Goal: Complete application form: Complete application form

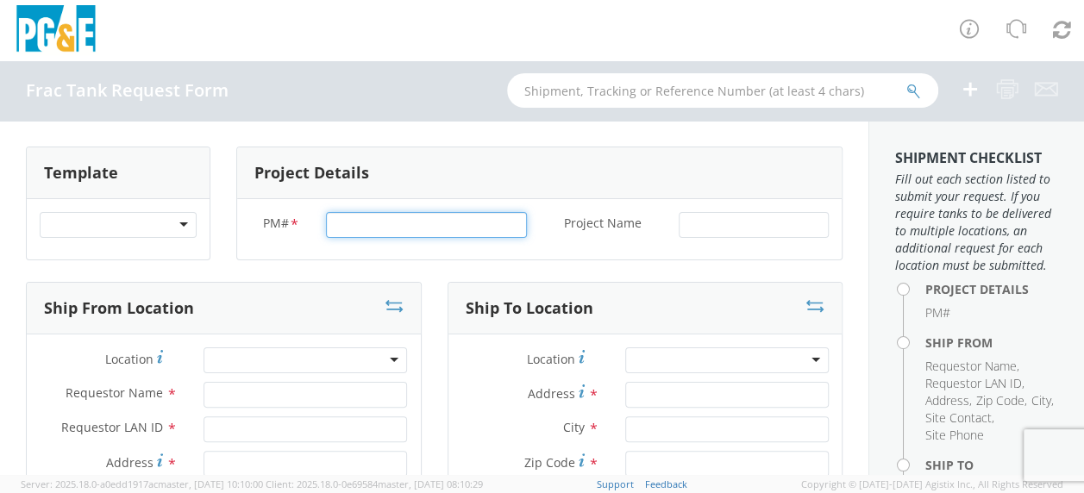
click at [341, 228] on input "PM# *" at bounding box center [426, 225] width 201 height 26
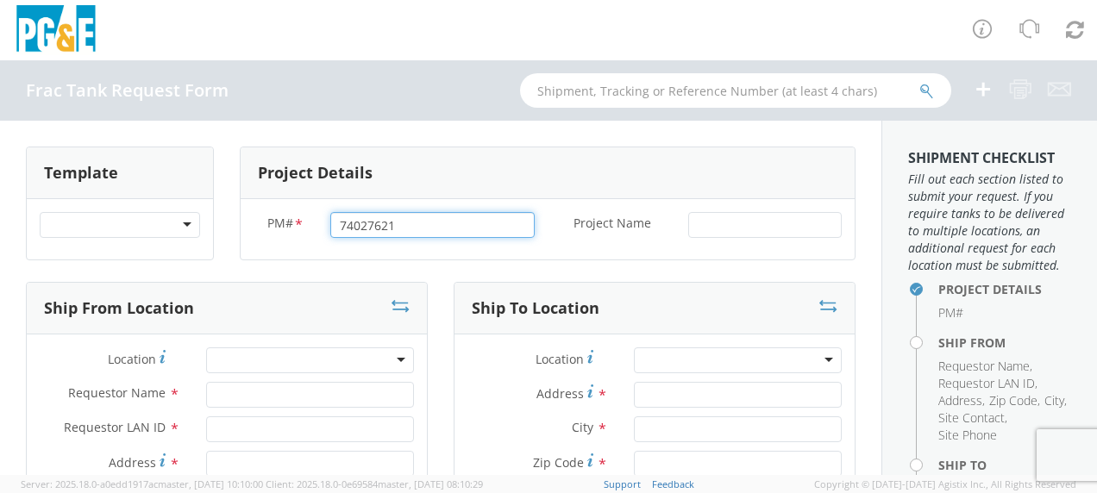
type input "74027621"
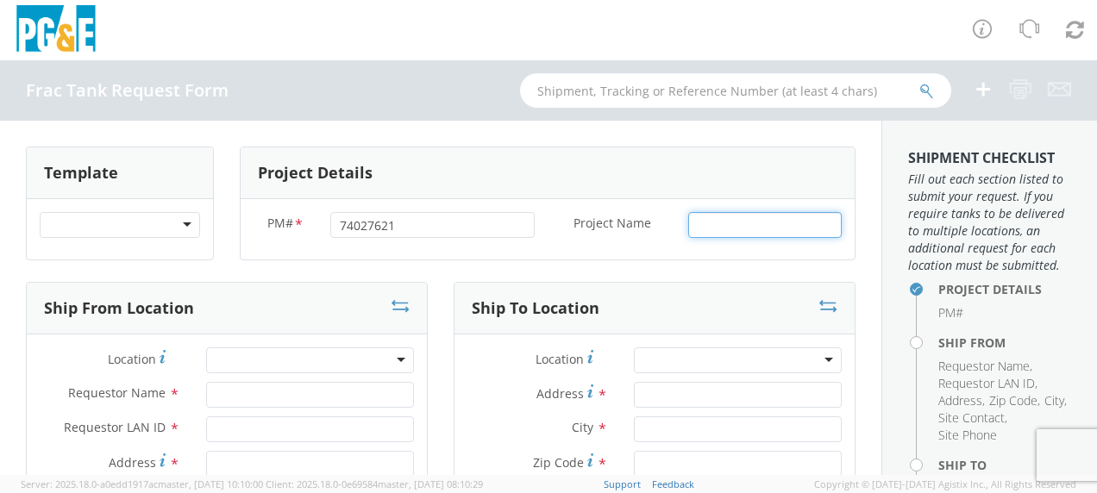
click at [698, 223] on input "Project Name *" at bounding box center [765, 225] width 154 height 26
click at [699, 221] on input "Project Name *" at bounding box center [765, 225] width 154 height 26
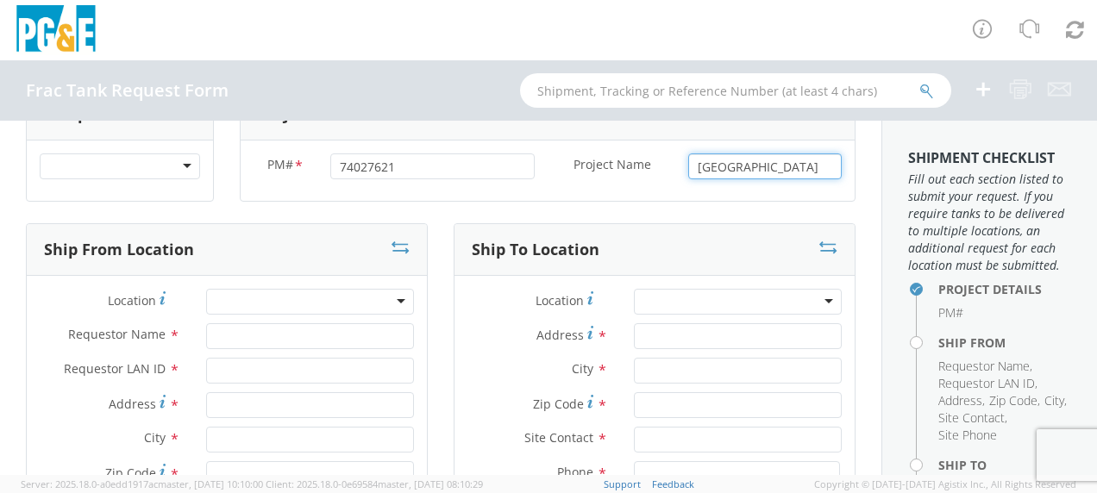
scroll to position [86, 0]
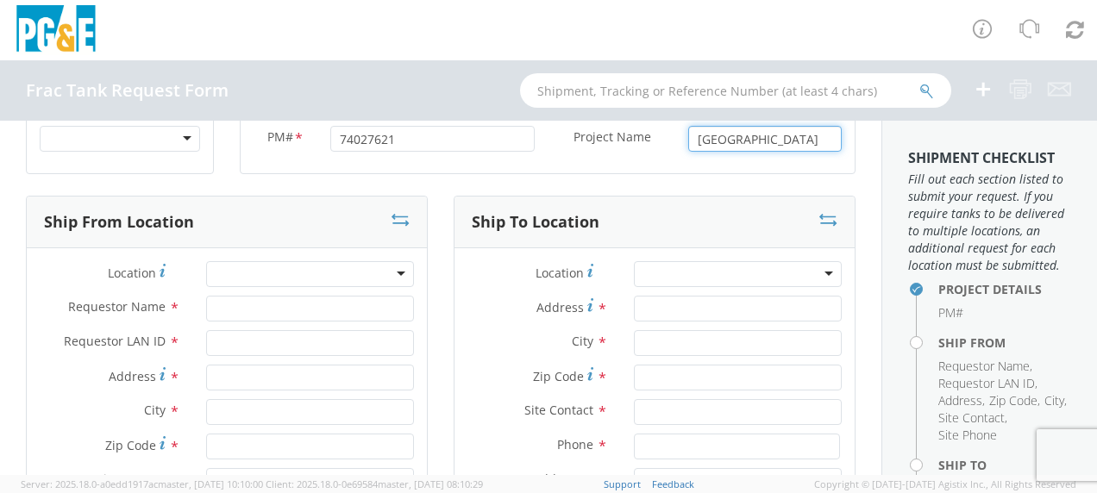
type input "[GEOGRAPHIC_DATA]"
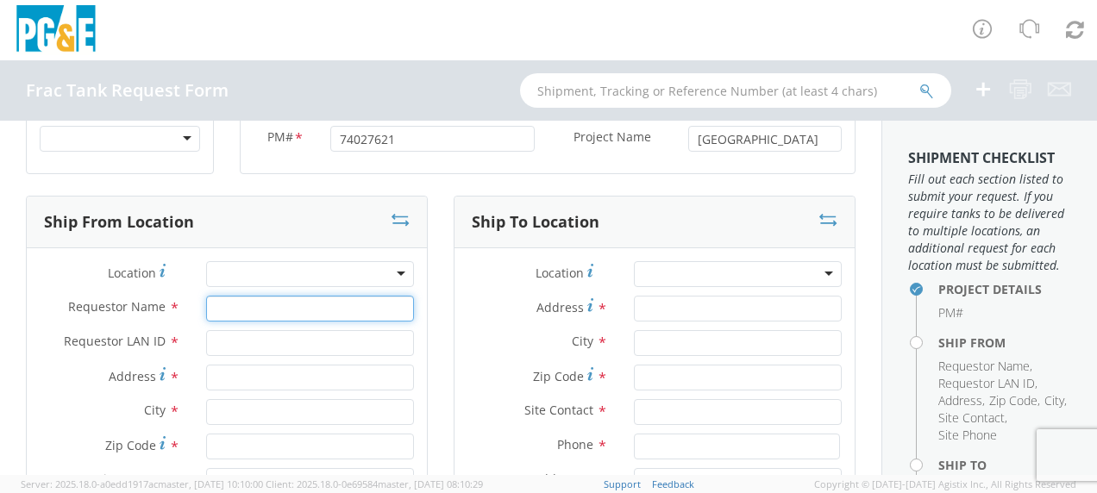
click at [236, 309] on input "Requestor Name *" at bounding box center [310, 309] width 208 height 26
type input "[PERSON_NAME]"
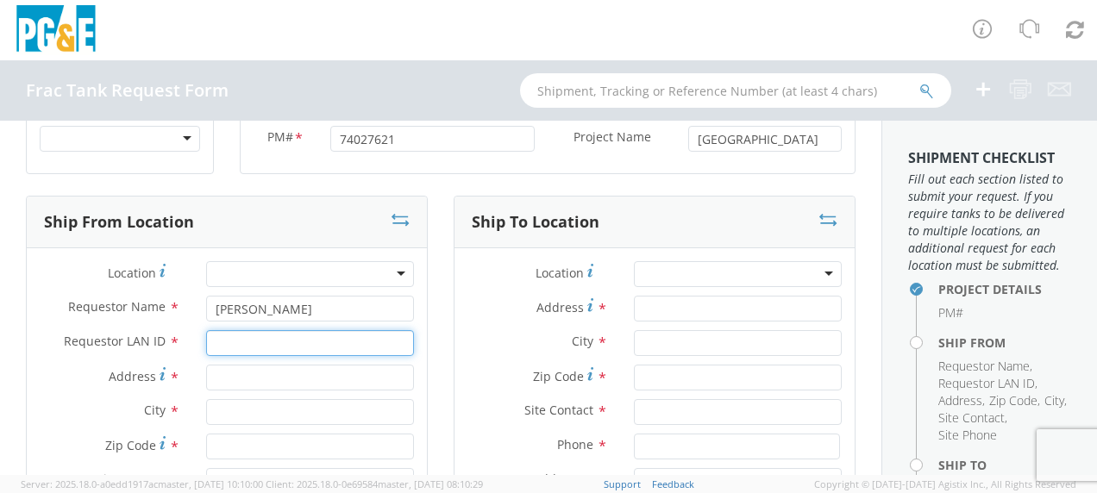
click at [231, 342] on input "Requestor LAN ID *" at bounding box center [310, 343] width 208 height 26
type input "tahj"
click at [226, 378] on input "Address *" at bounding box center [310, 378] width 208 height 26
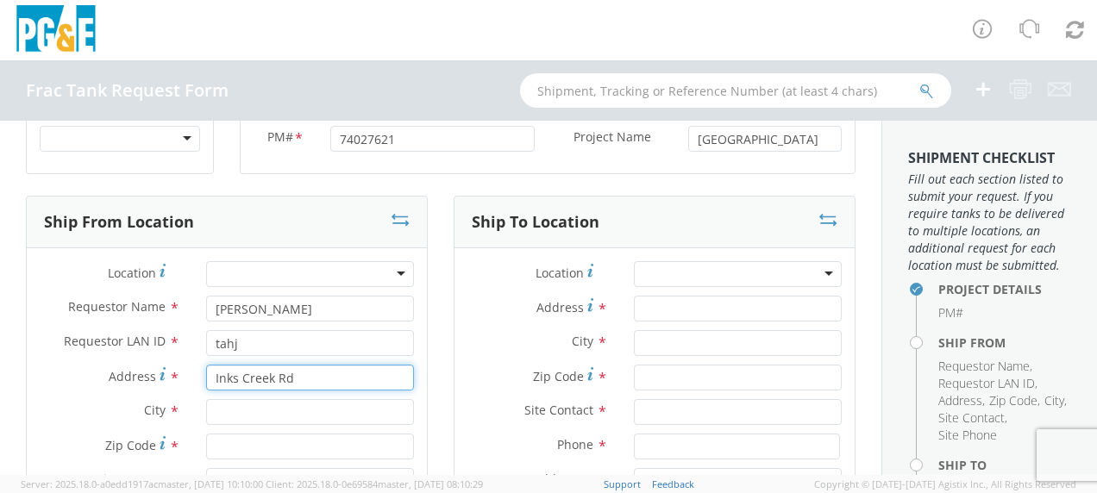
type input "Inks Creek Rd"
click at [222, 418] on input "text" at bounding box center [310, 412] width 208 height 26
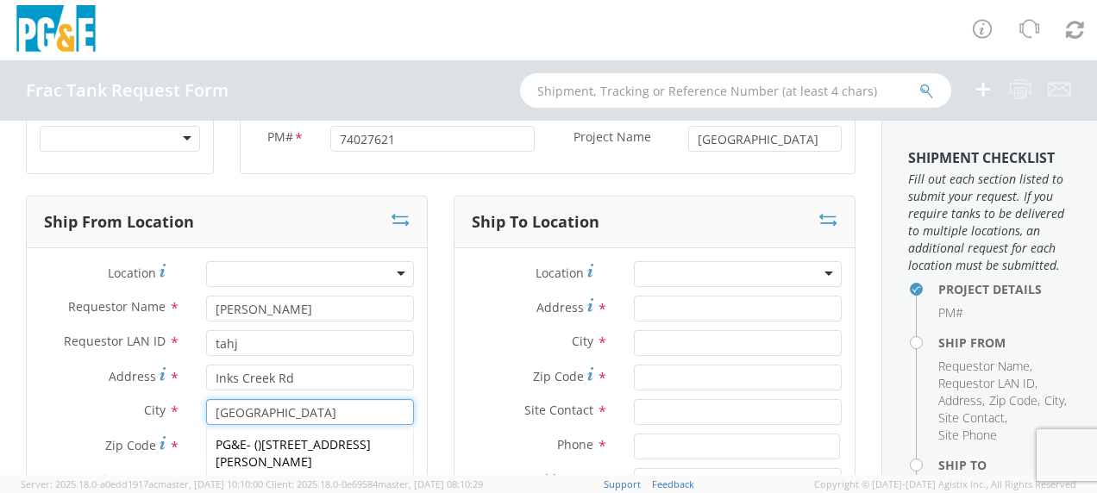
type input "[GEOGRAPHIC_DATA]"
click at [161, 454] on label "Zip Code *" at bounding box center [110, 445] width 166 height 23
click at [206, 454] on input "Zip Code *" at bounding box center [310, 447] width 208 height 26
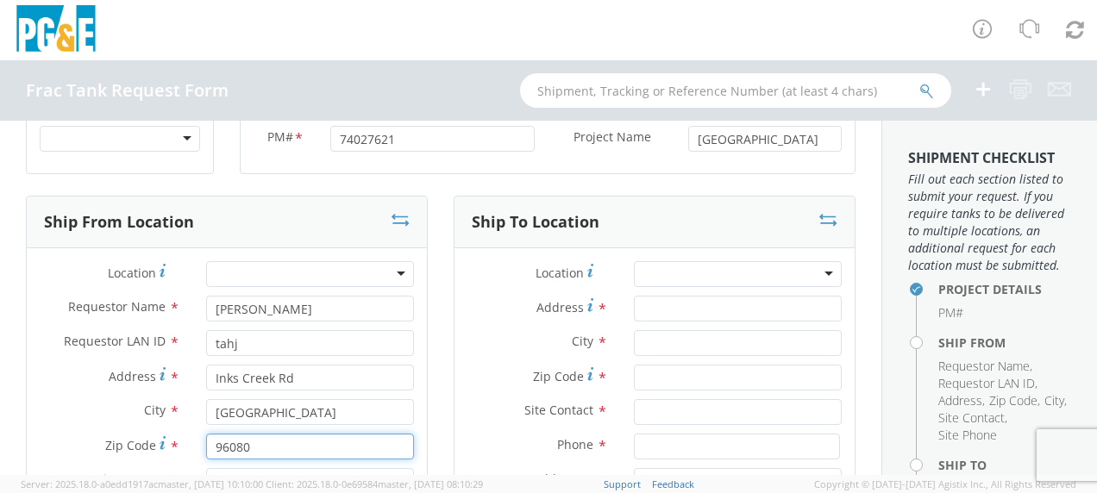
scroll to position [173, 0]
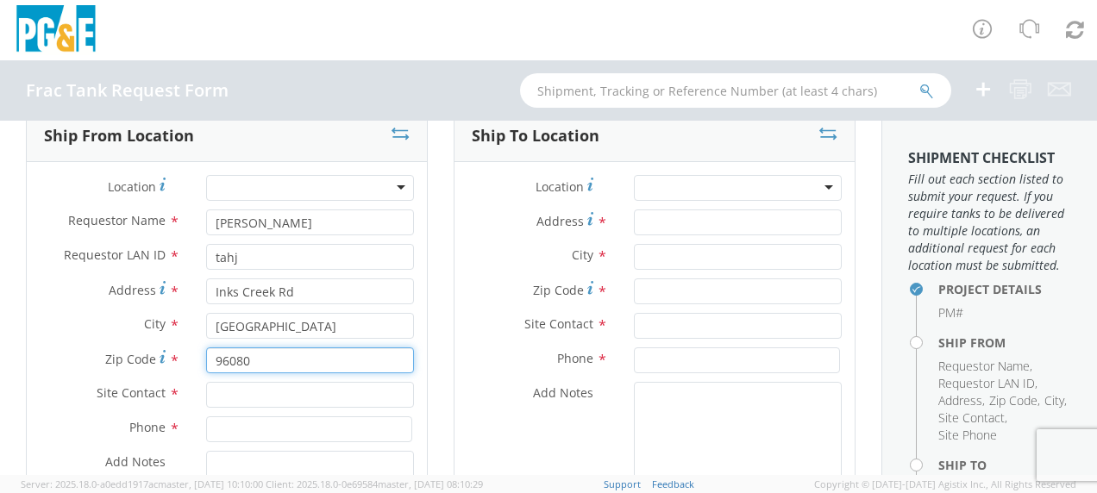
type input "96080"
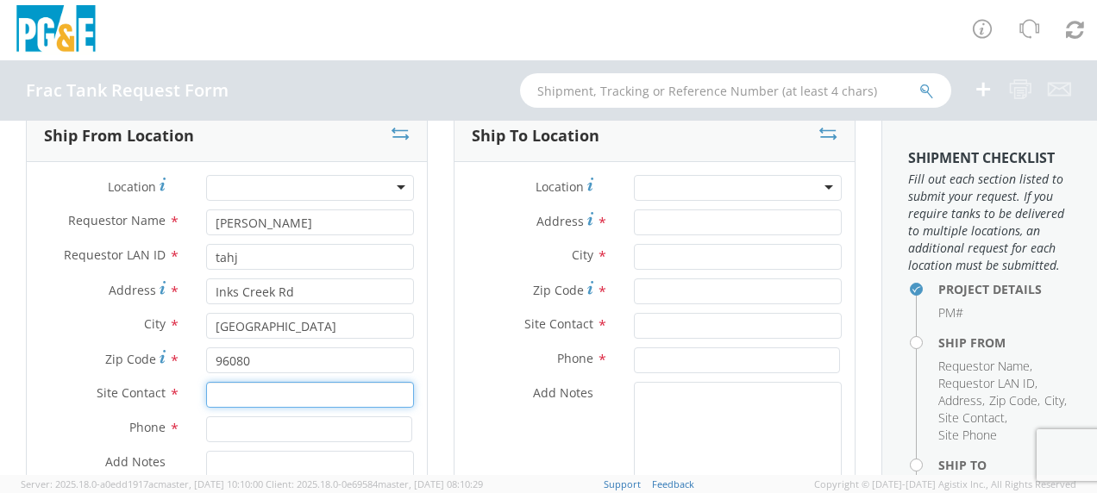
click at [236, 392] on input "text" at bounding box center [310, 395] width 208 height 26
type input "[PERSON_NAME]"
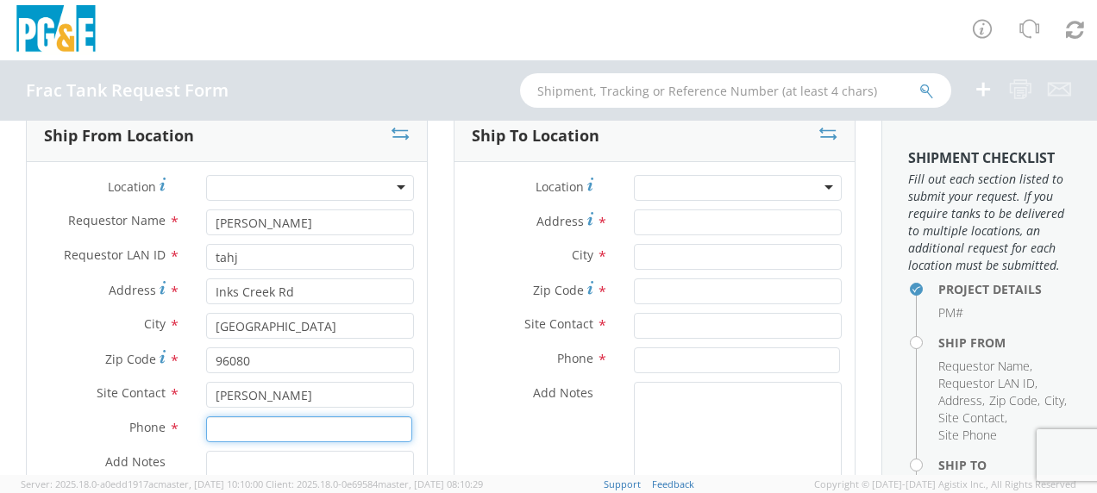
click at [236, 427] on input at bounding box center [309, 430] width 206 height 26
type input "[PHONE_NUMBER]"
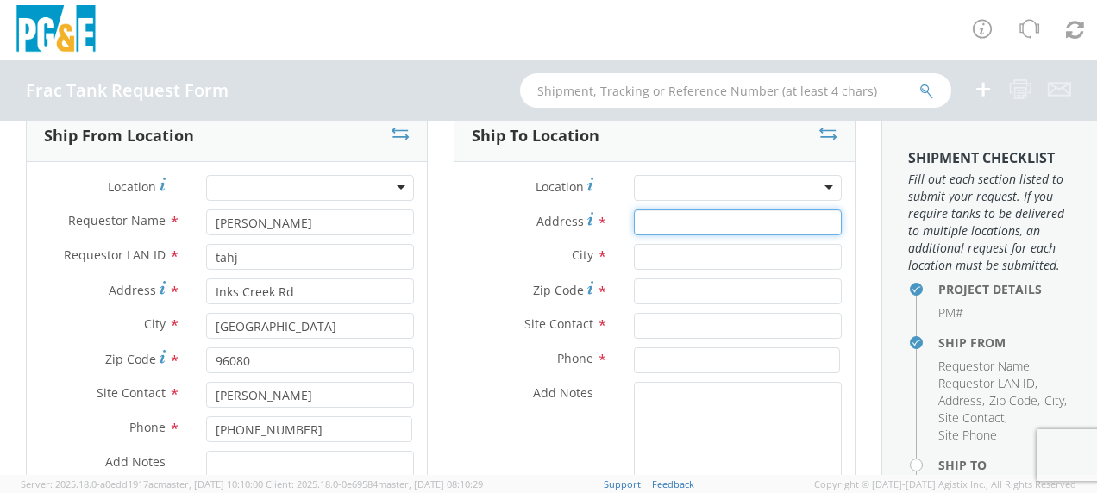
click at [644, 230] on input "Address *" at bounding box center [738, 223] width 208 height 26
type input "[STREET_ADDRESS][PERSON_NAME]"
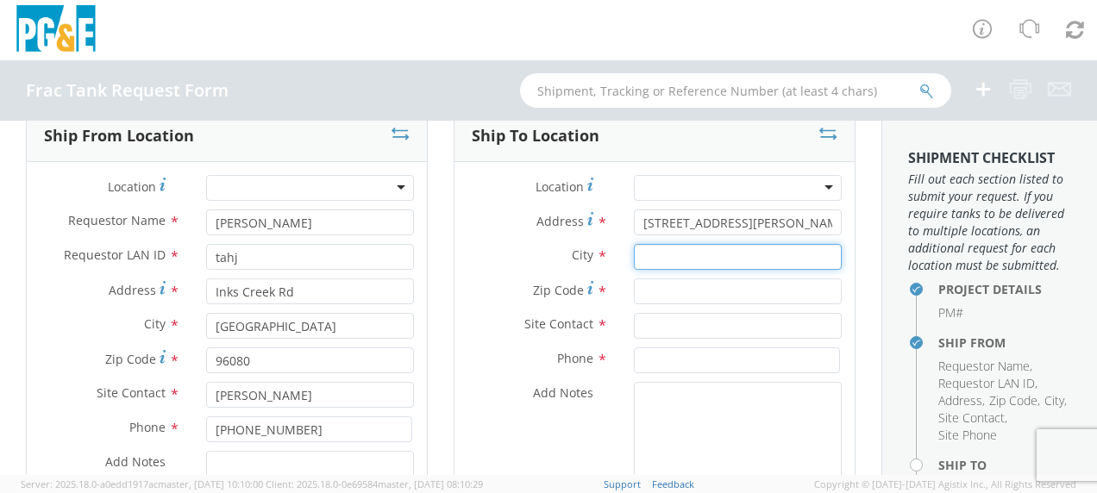
click at [645, 260] on input "text" at bounding box center [738, 257] width 208 height 26
type input "Gustine"
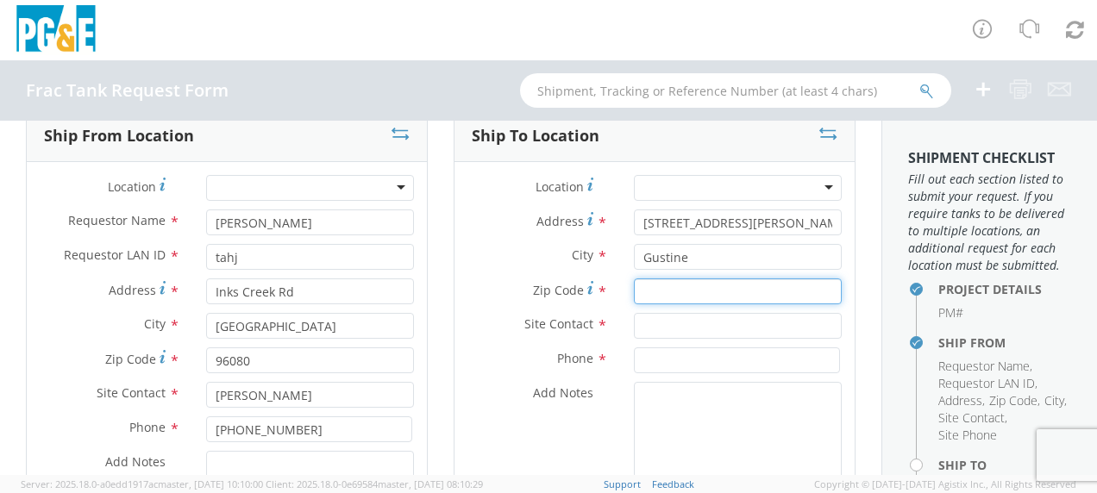
click at [655, 292] on input "Zip Code *" at bounding box center [738, 292] width 208 height 26
click at [654, 292] on input "Zip Code *" at bounding box center [738, 292] width 208 height 26
type input "95332"
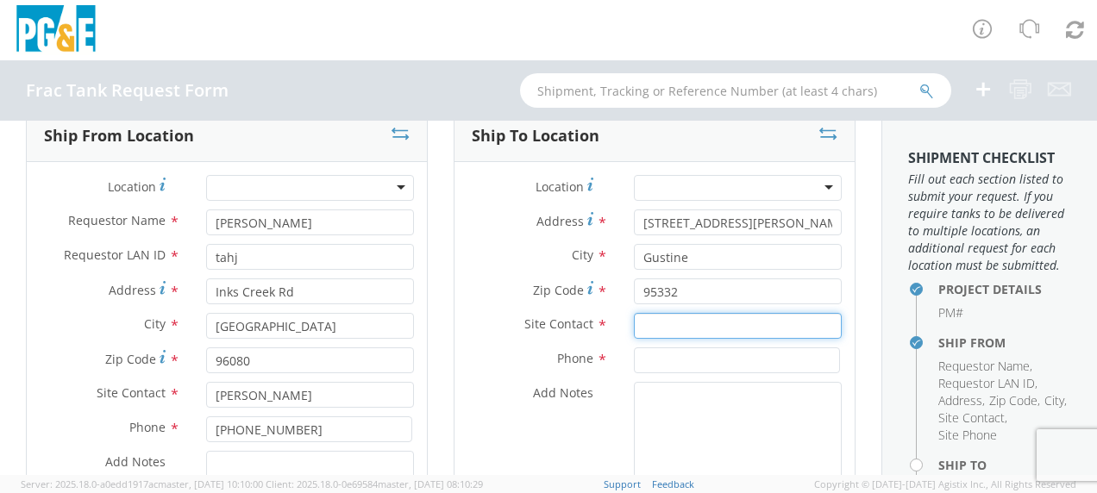
click at [652, 330] on input "text" at bounding box center [738, 326] width 208 height 26
type input "[PERSON_NAME]"
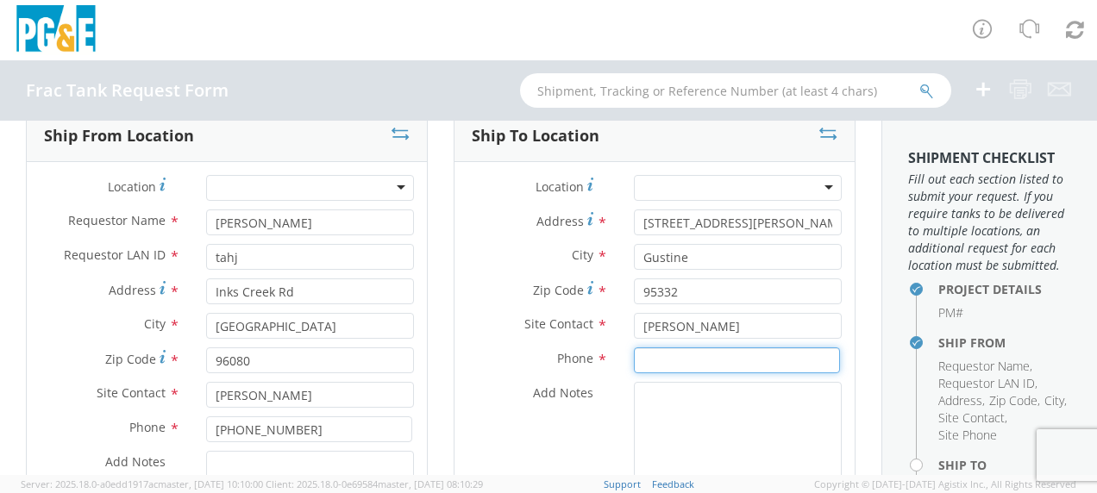
click at [653, 361] on input at bounding box center [737, 361] width 206 height 26
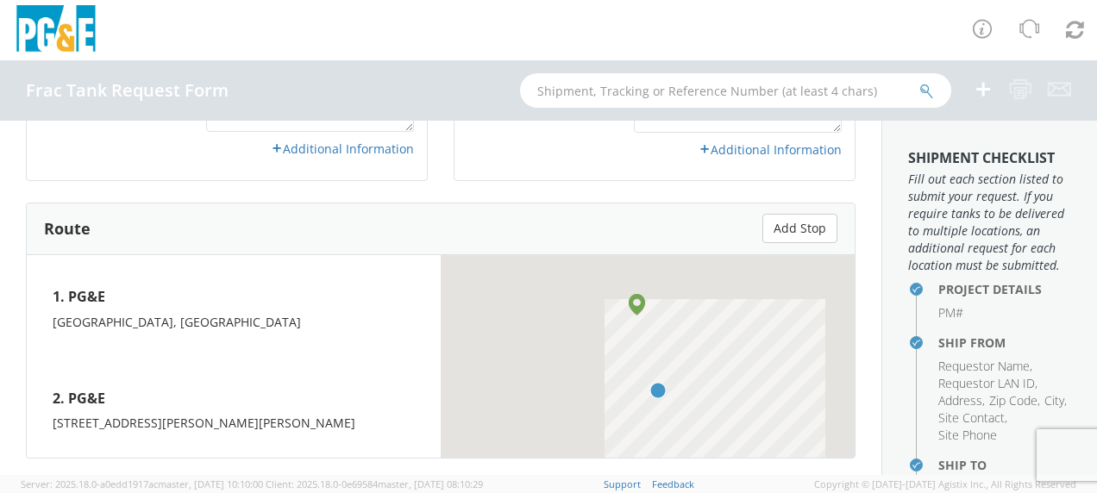
scroll to position [776, 0]
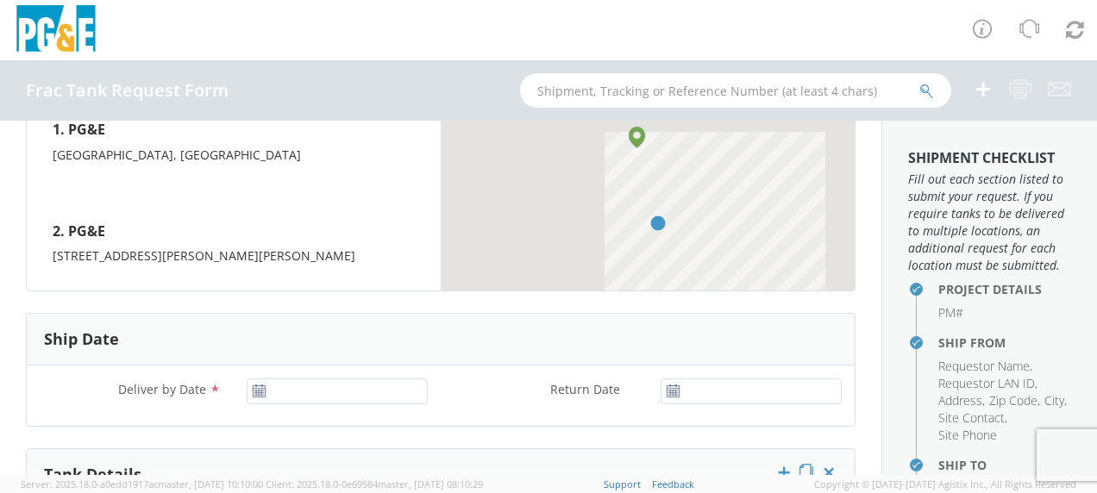
type input "[PHONE_NUMBER]"
click at [305, 394] on input "[DATE]" at bounding box center [337, 392] width 181 height 26
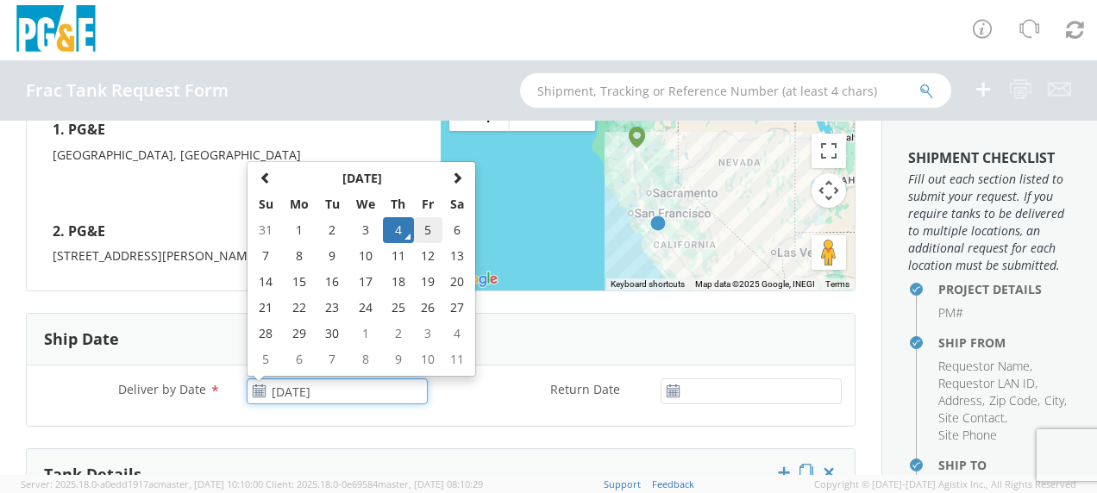
click at [424, 226] on td "5" at bounding box center [428, 230] width 29 height 26
type input "[DATE]"
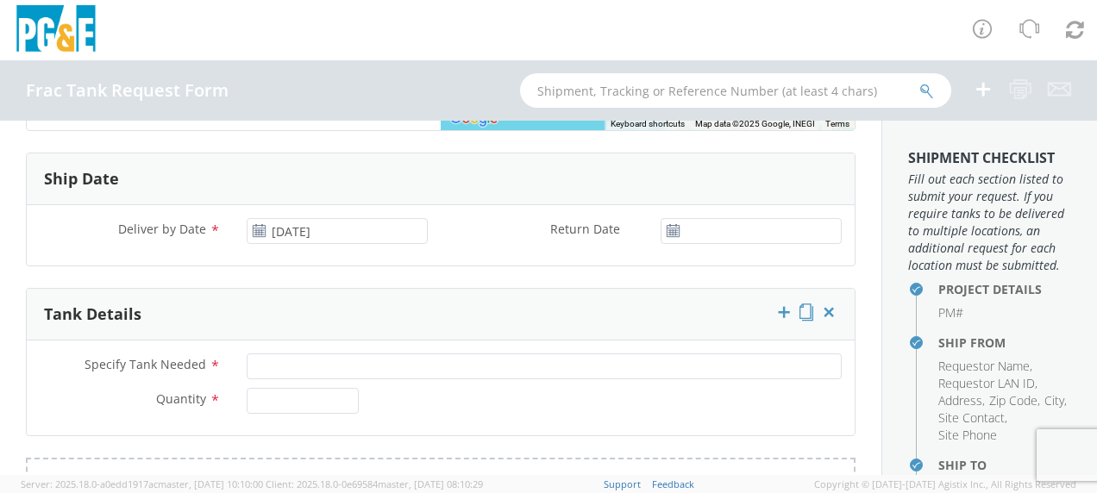
scroll to position [949, 0]
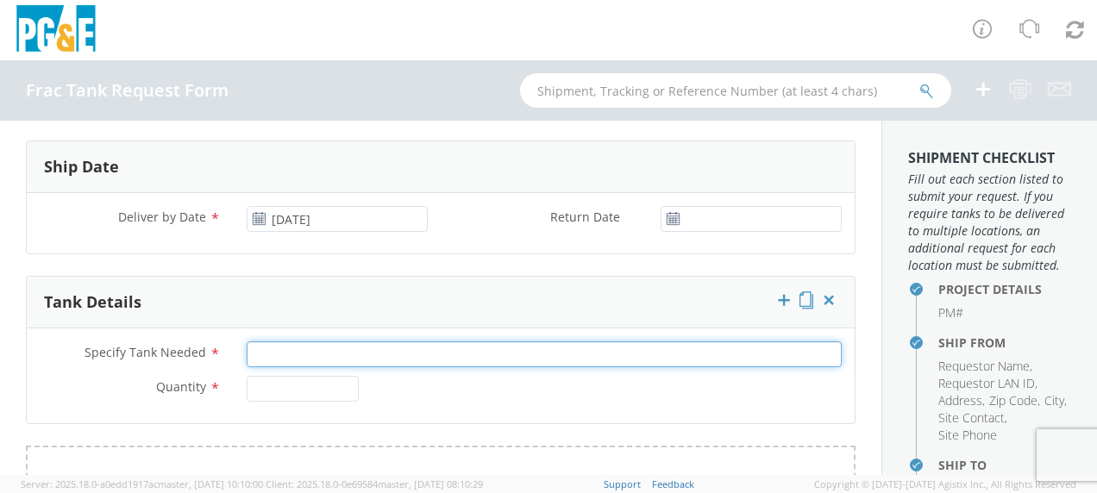
click at [288, 350] on input "Specify Tank Needed *" at bounding box center [544, 355] width 595 height 26
type input "20K Single Wall"
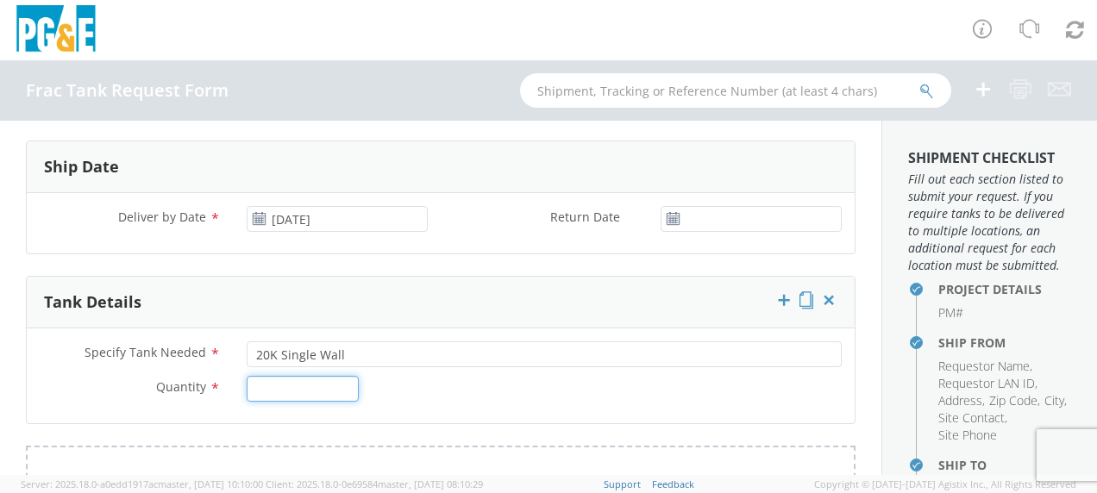
click at [278, 392] on input "Quantity *" at bounding box center [303, 389] width 112 height 26
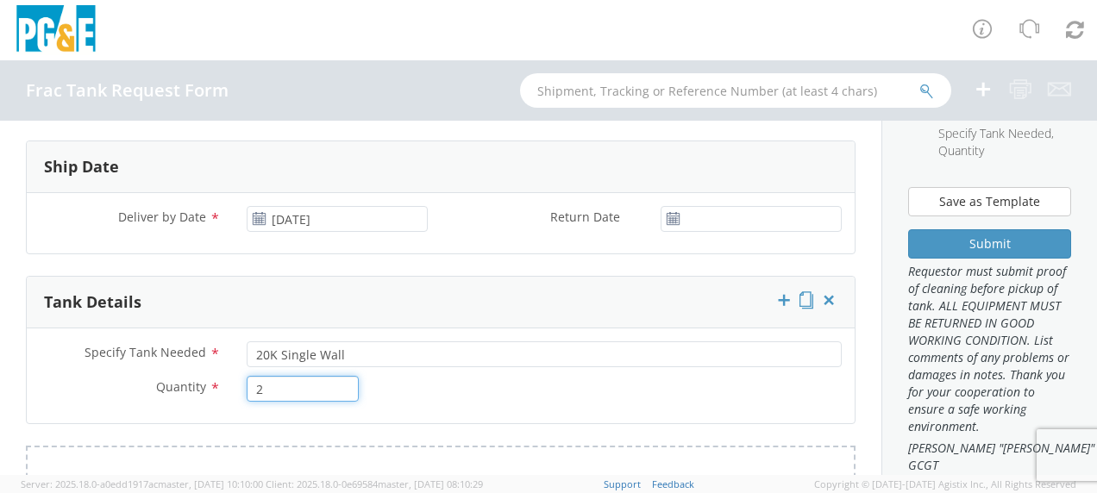
scroll to position [518, 0]
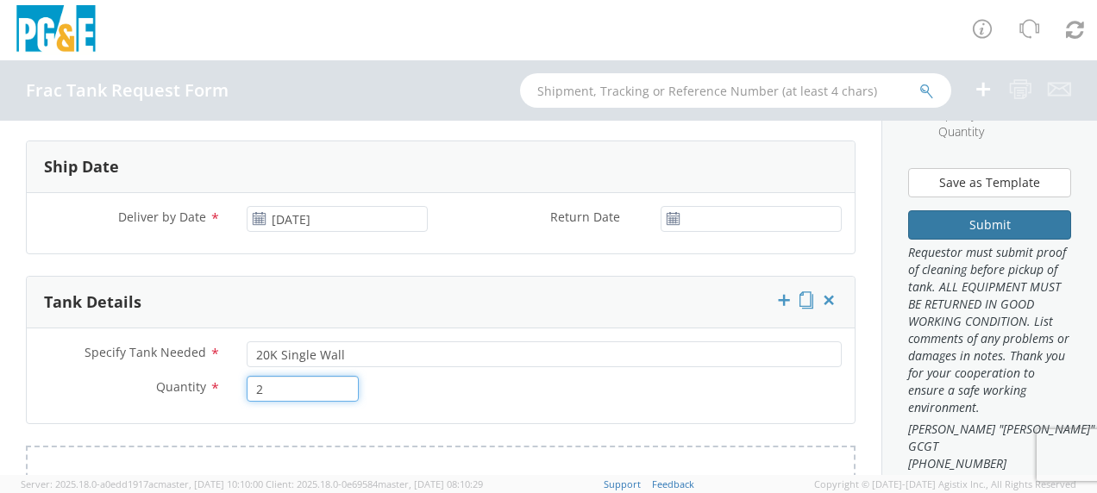
type input "2"
click at [979, 240] on button "Submit" at bounding box center [989, 224] width 163 height 29
